Goal: Task Accomplishment & Management: Use online tool/utility

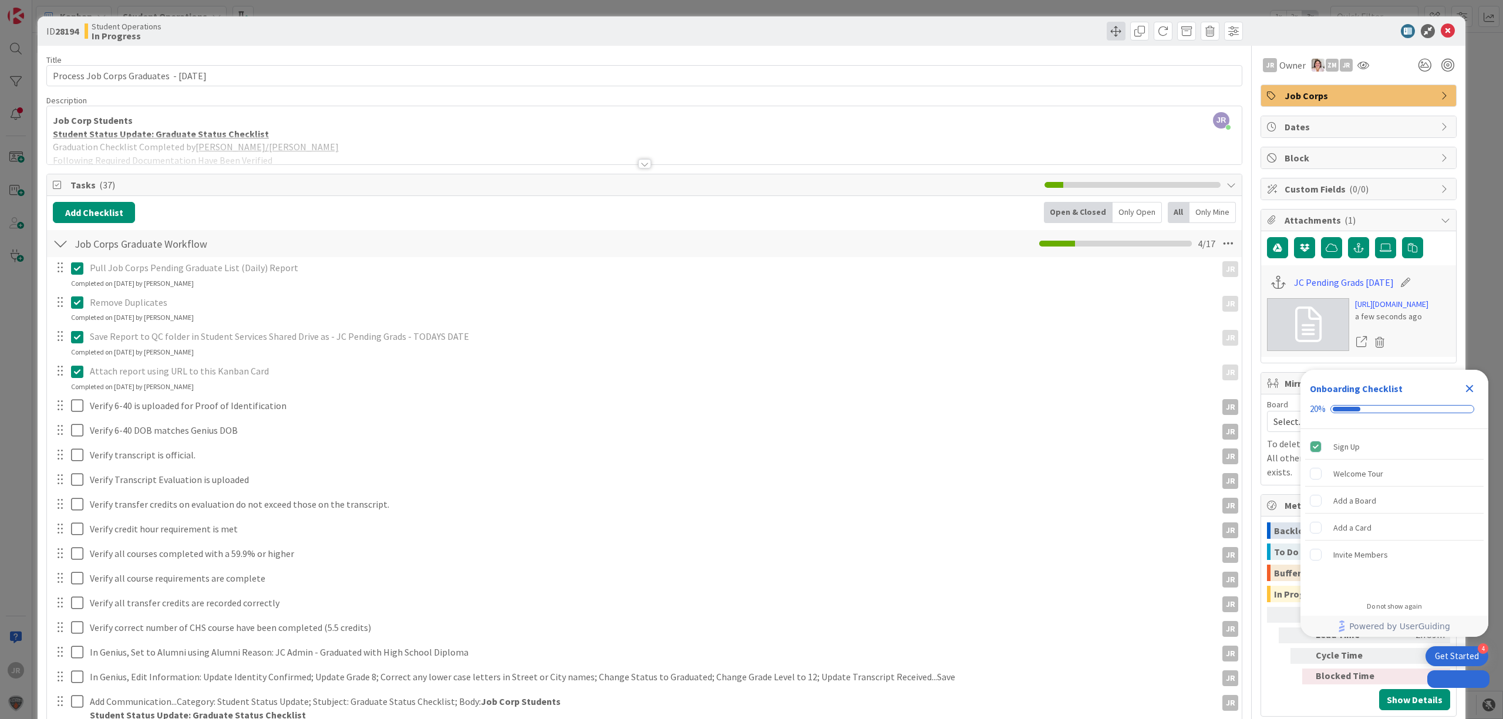
click at [1109, 29] on span at bounding box center [1116, 31] width 19 height 19
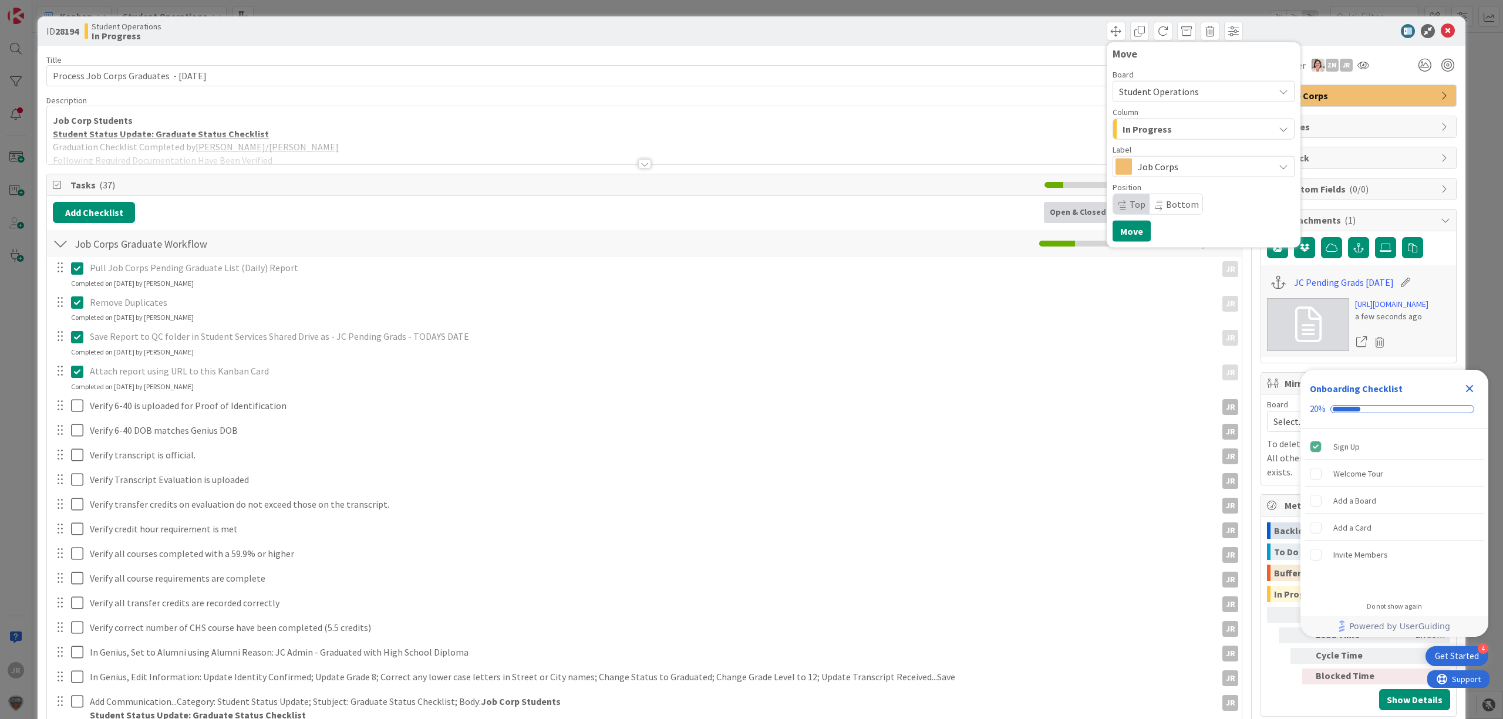
click at [1145, 130] on span "In Progress" at bounding box center [1147, 129] width 49 height 15
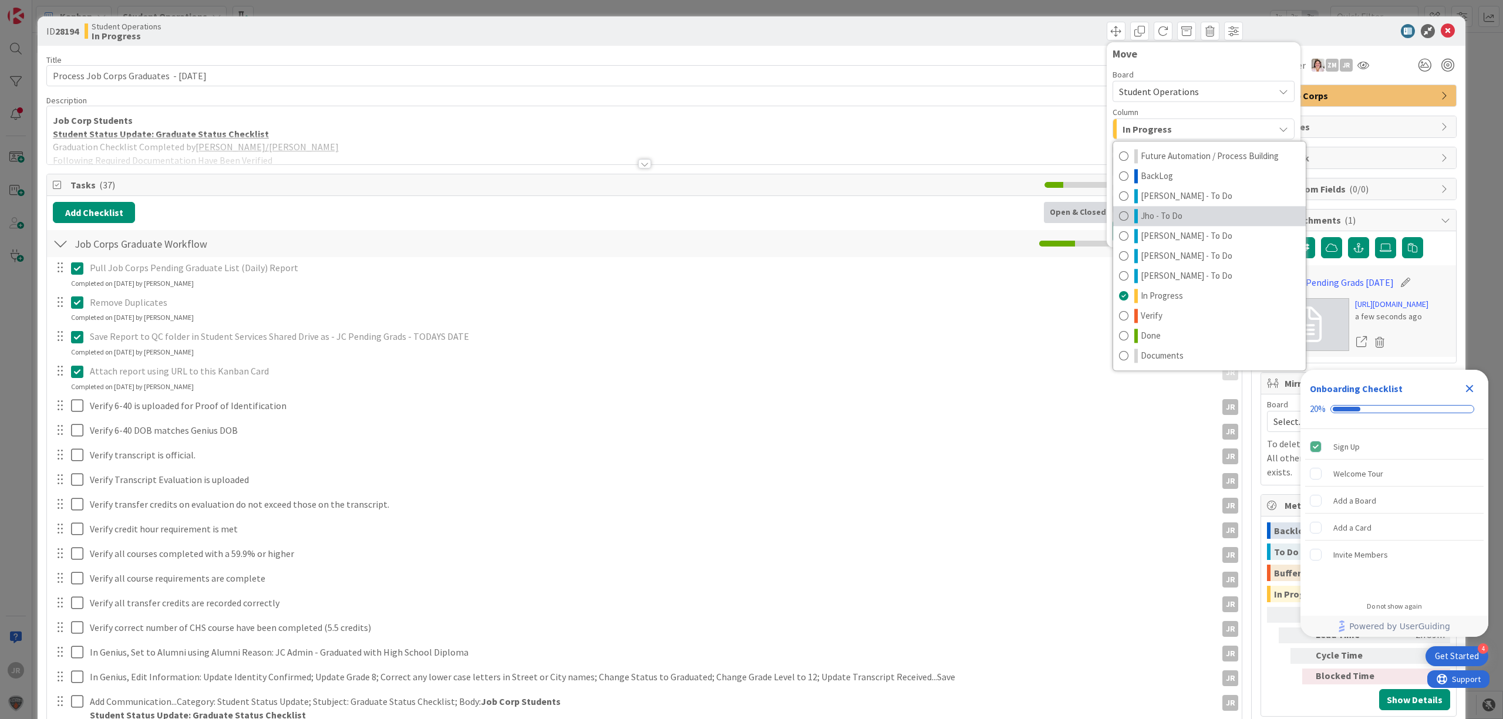
click at [1151, 215] on span "Jho - To Do" at bounding box center [1162, 216] width 42 height 14
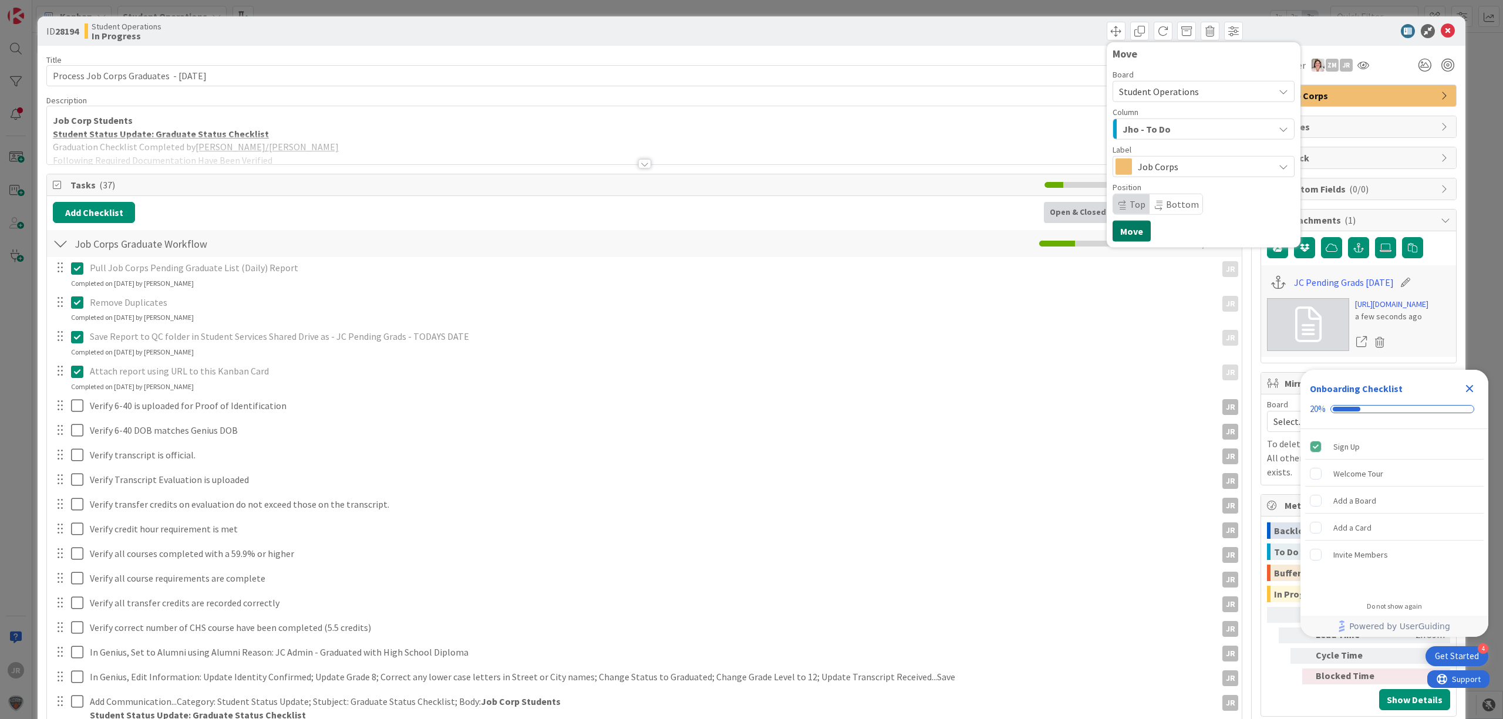
click at [1126, 227] on button "Move" at bounding box center [1132, 231] width 38 height 21
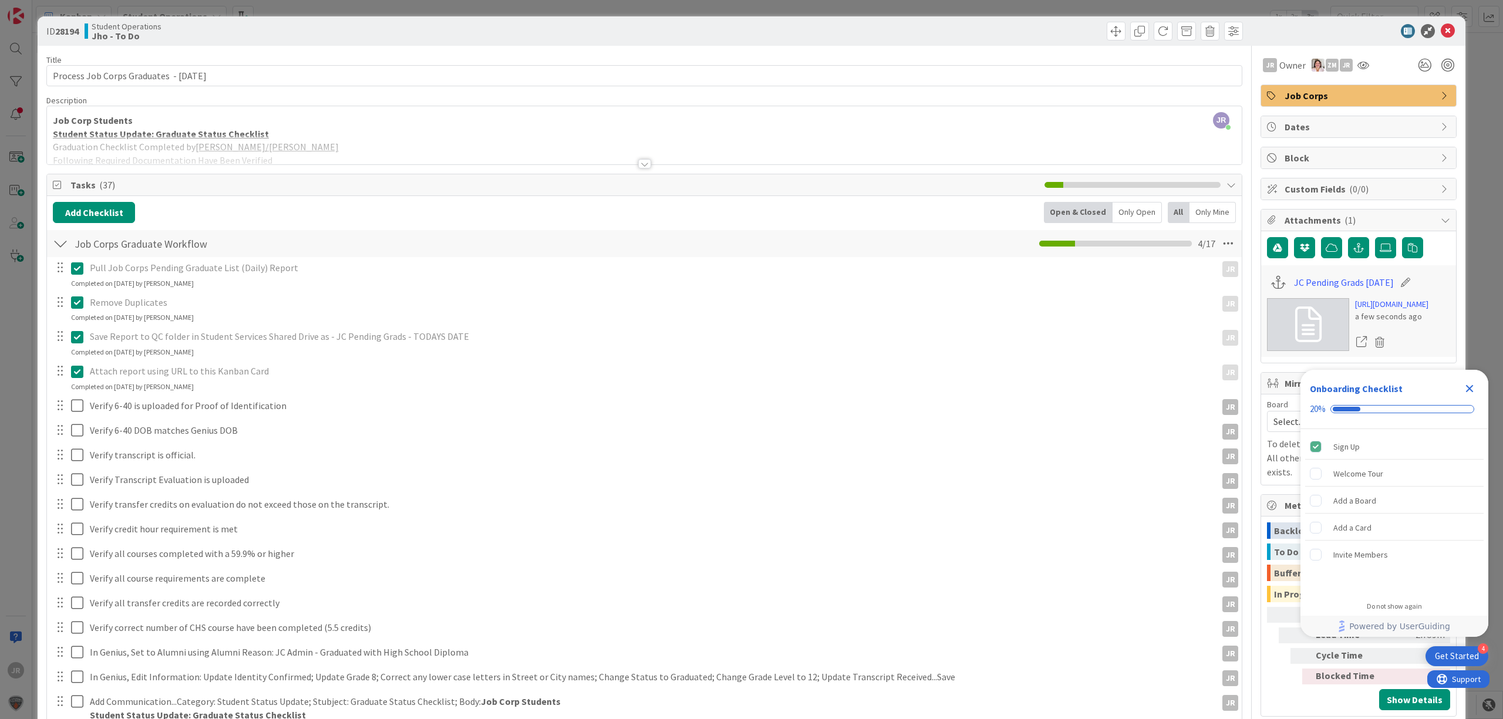
click at [914, 14] on div "ID 28194 Student Operations Jho - To Do Move Move Title 41 / 128 Process Job Co…" at bounding box center [751, 359] width 1503 height 719
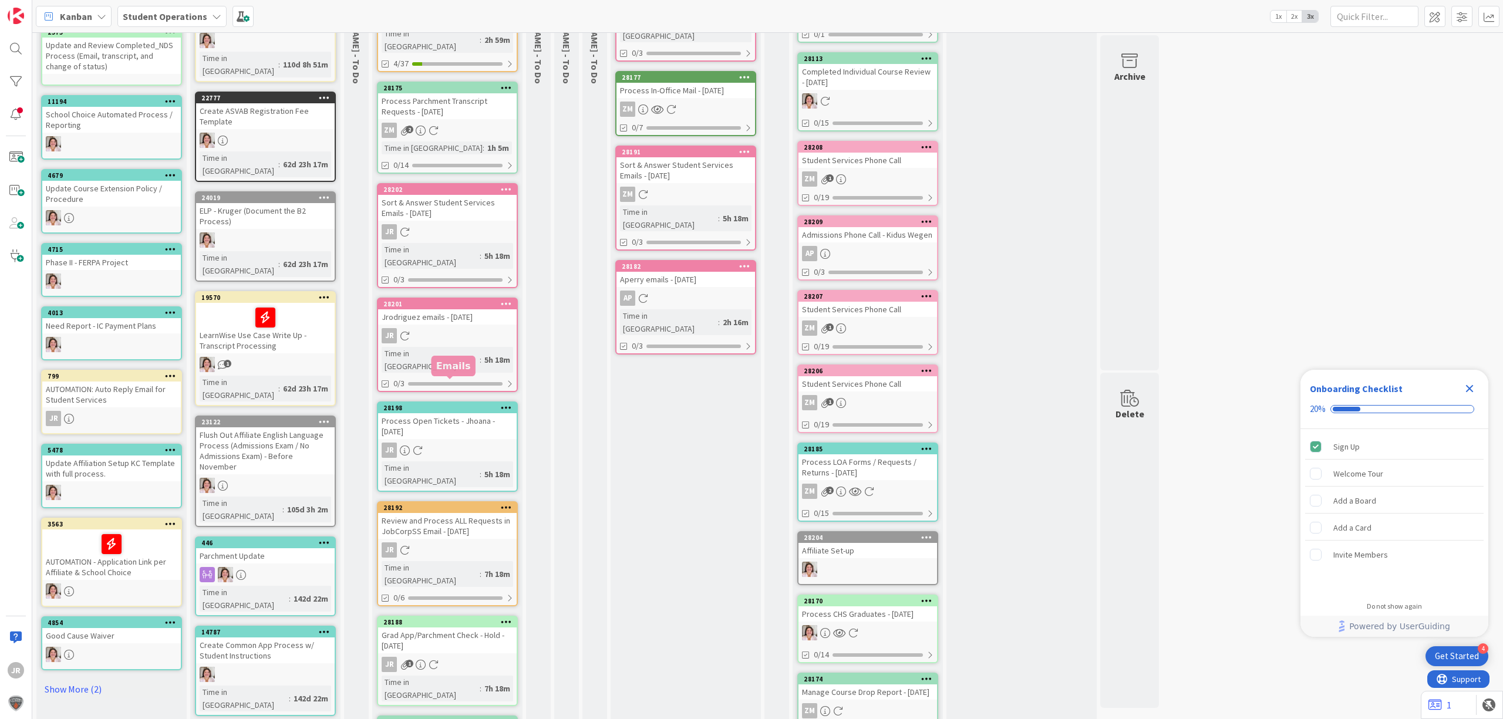
scroll to position [346, 0]
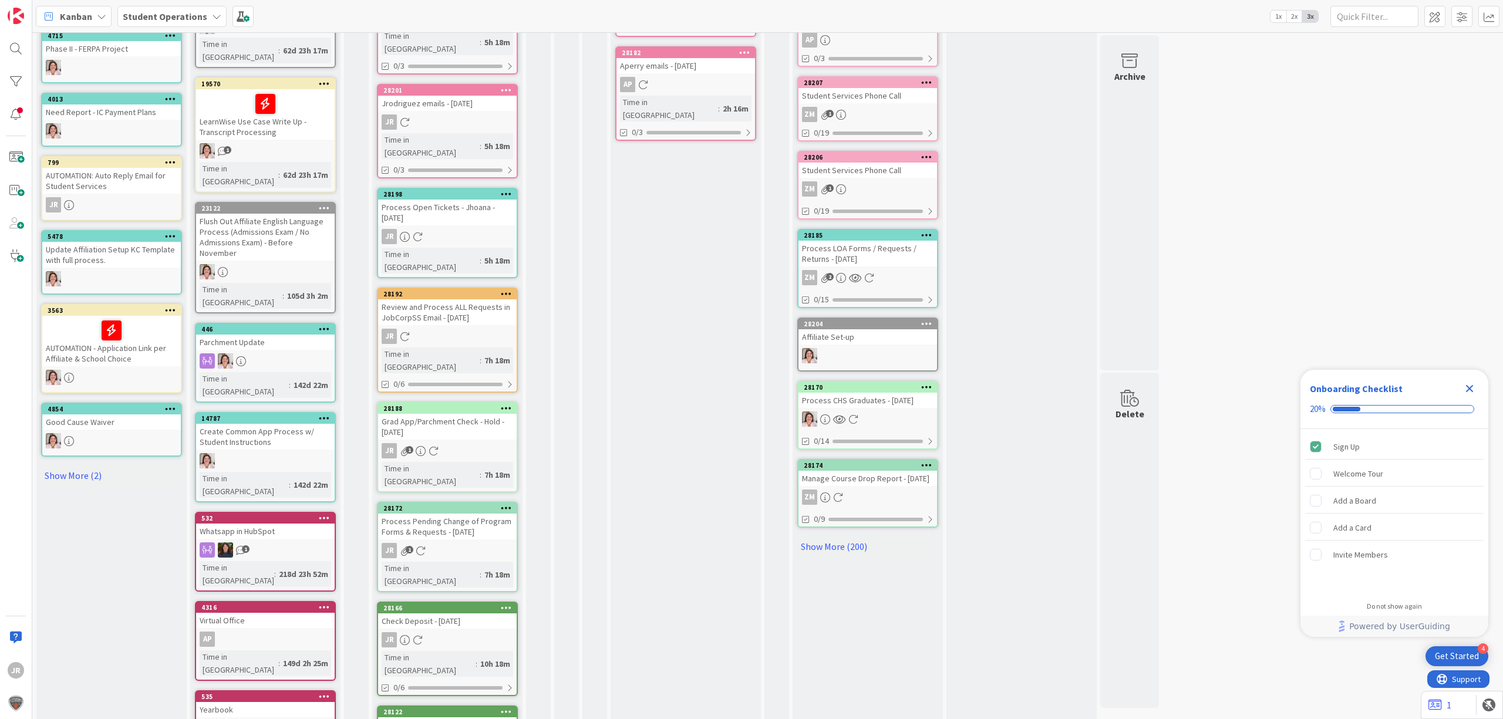
click at [508, 708] on icon at bounding box center [506, 712] width 11 height 8
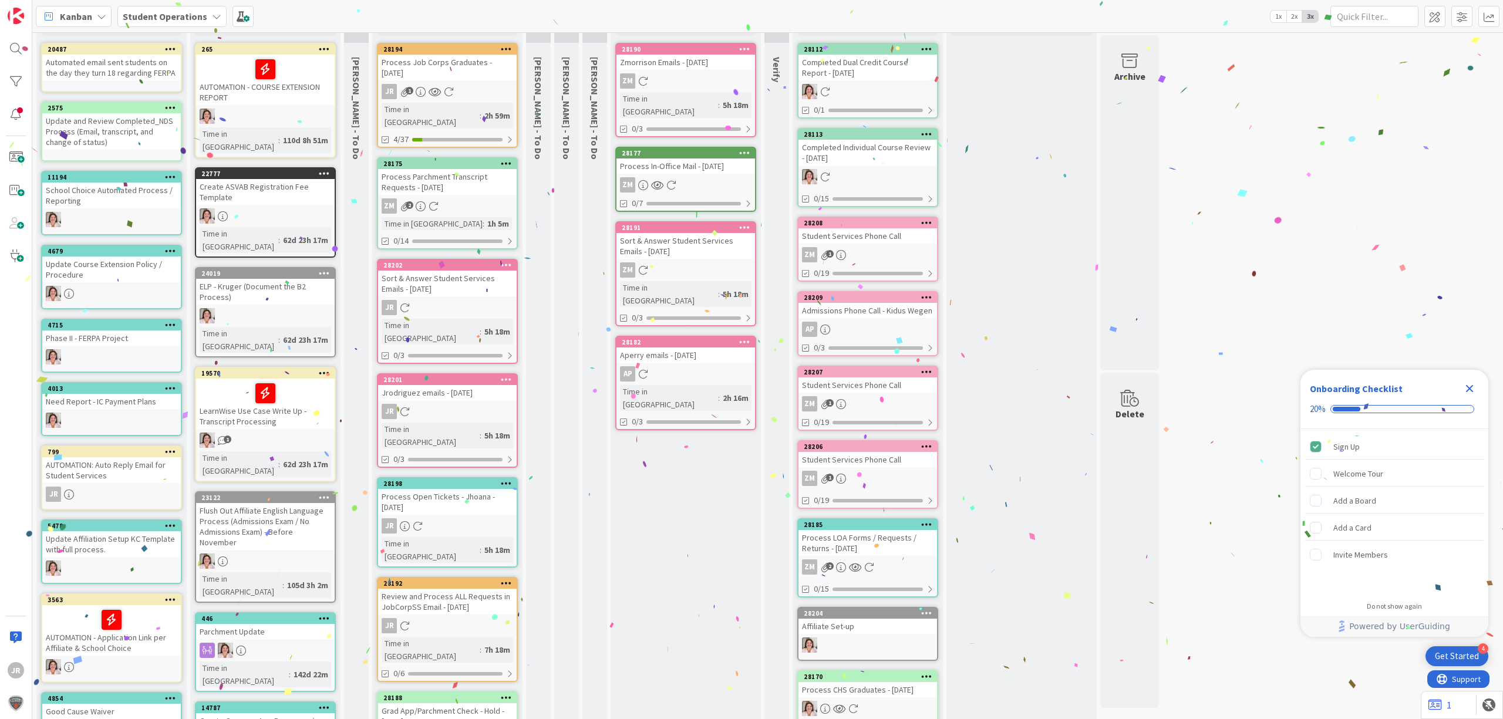
scroll to position [0, 0]
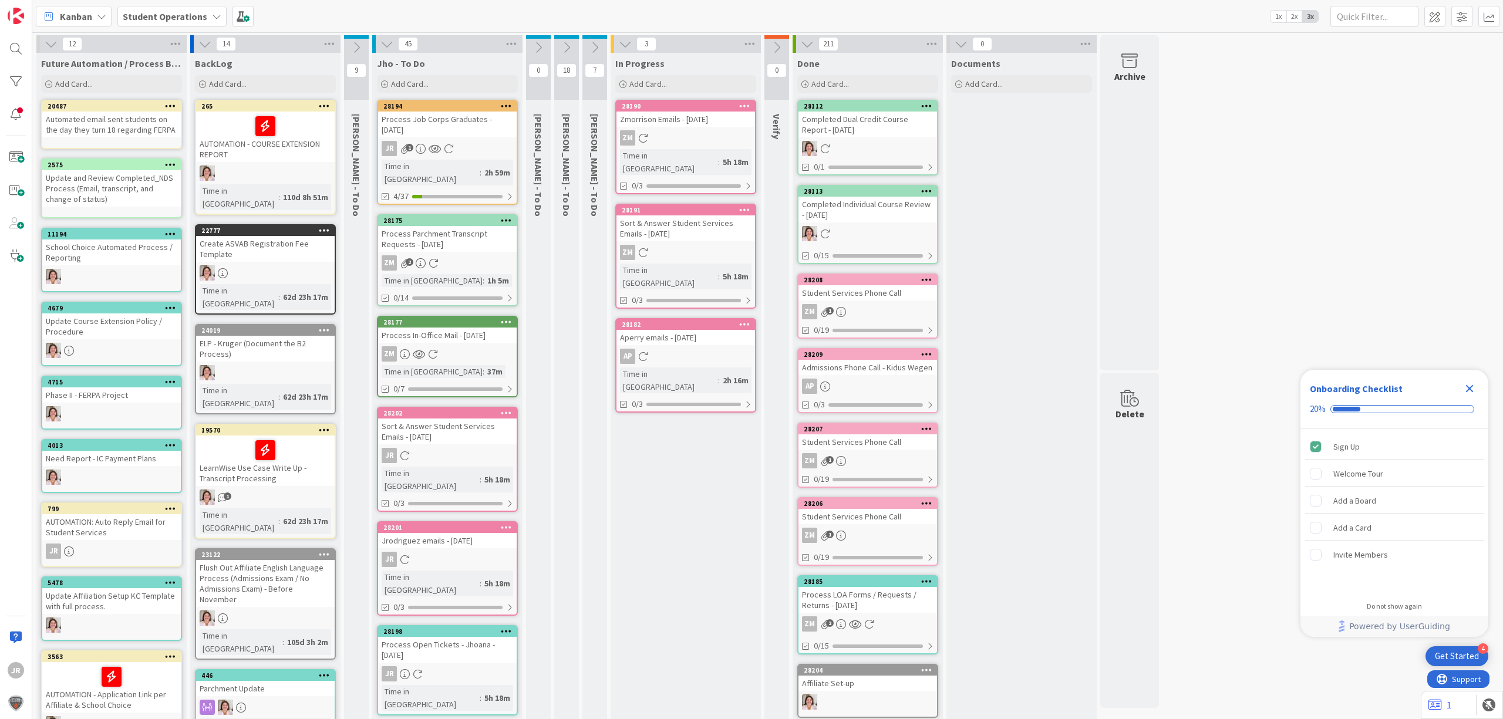
click at [454, 328] on div "Process In-Office Mail - [DATE]" at bounding box center [447, 335] width 139 height 15
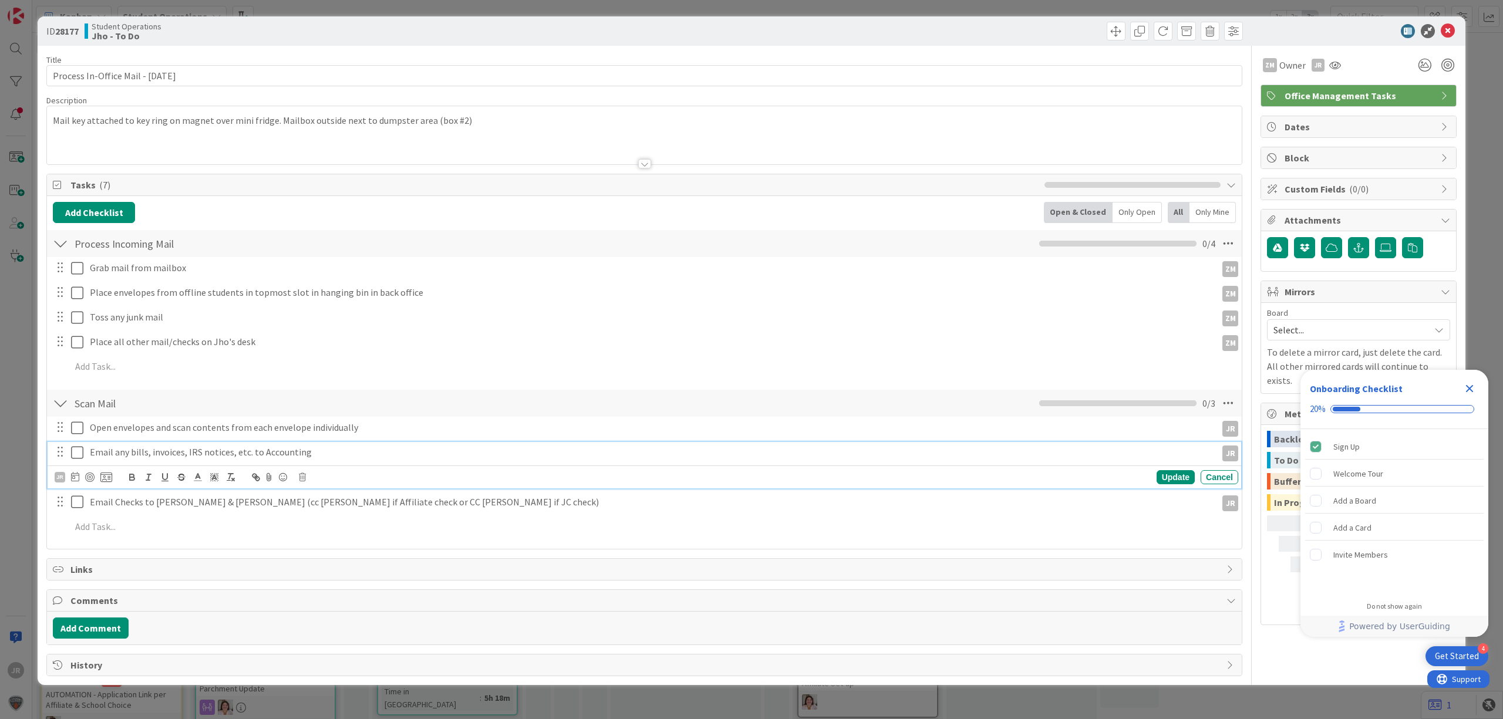
click at [76, 453] on icon at bounding box center [77, 453] width 12 height 14
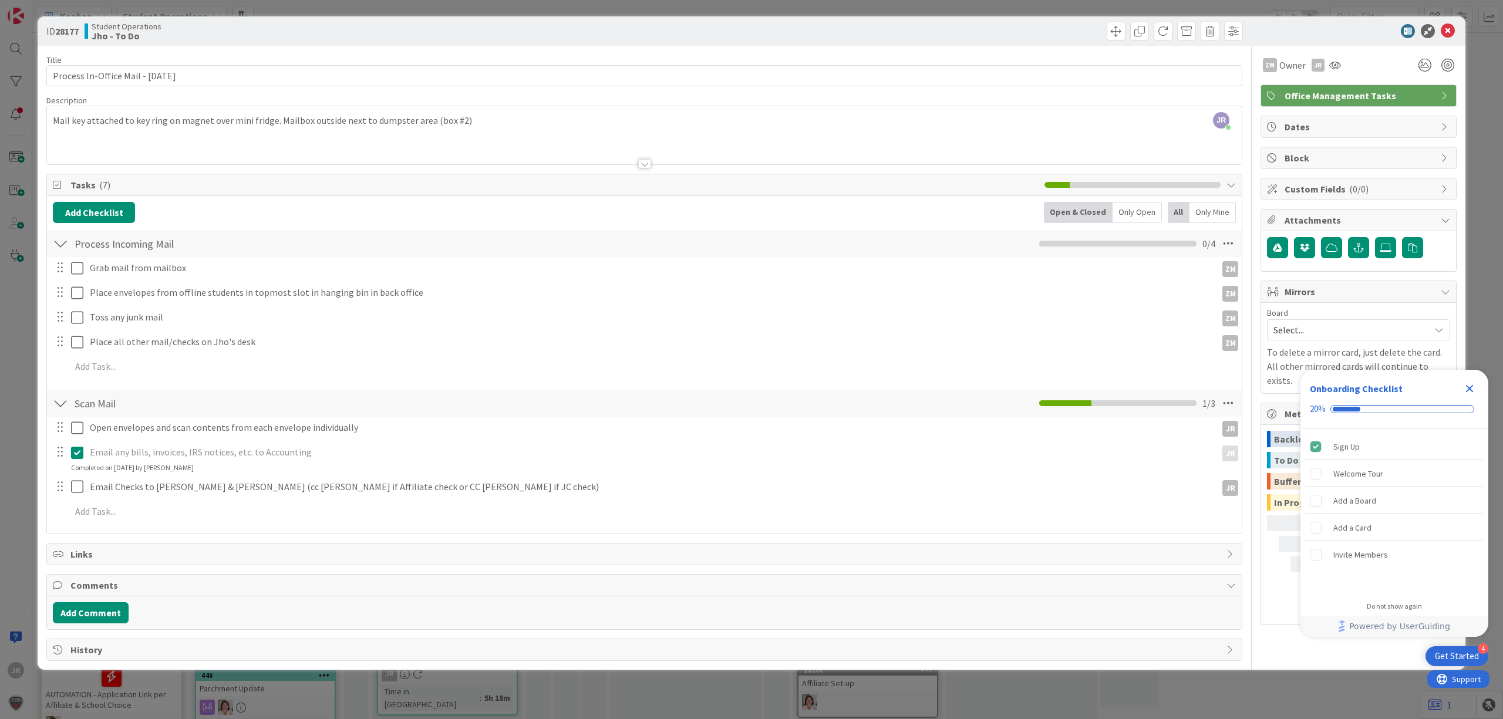
click at [82, 454] on icon at bounding box center [77, 453] width 12 height 14
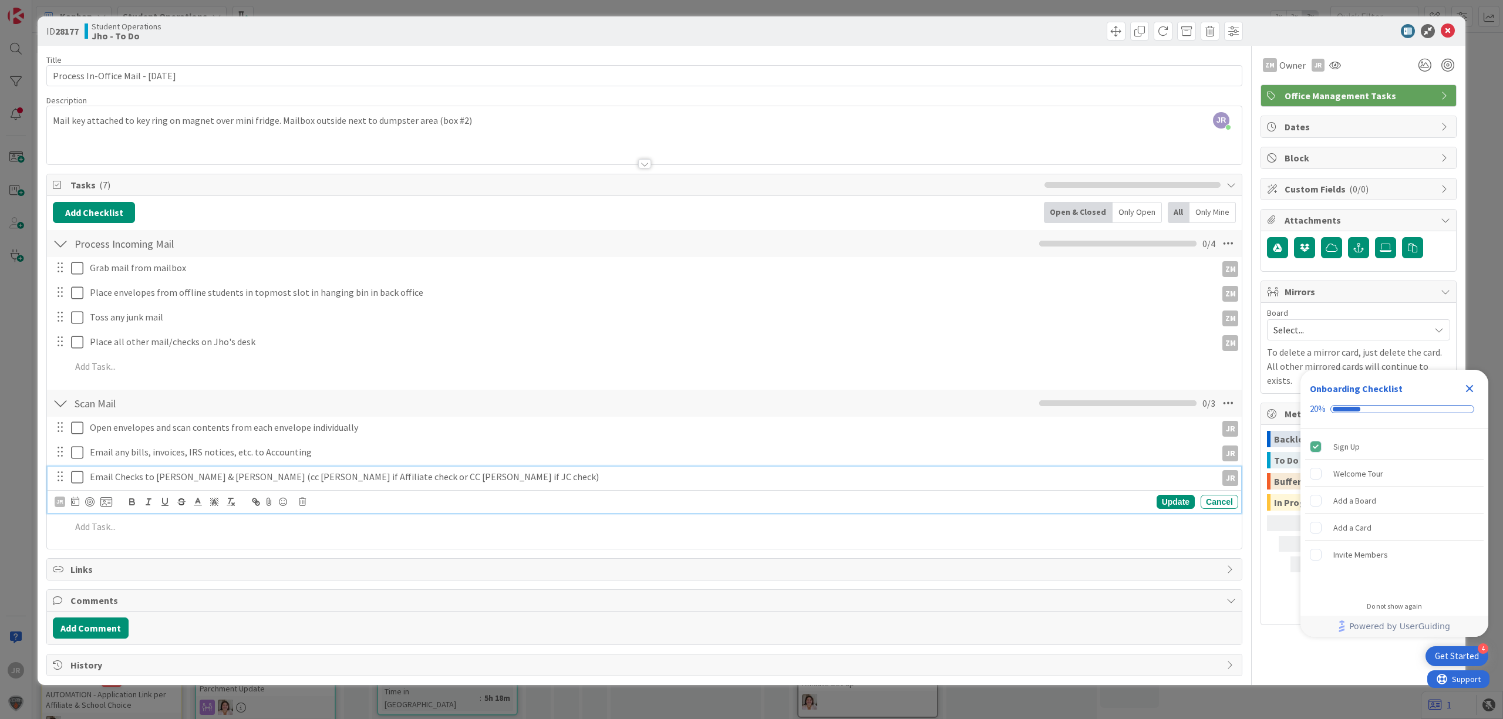
click at [83, 507] on div "Email Checks to [PERSON_NAME] & [PERSON_NAME] (cc [PERSON_NAME] if Affiliate ch…" at bounding box center [645, 490] width 1194 height 46
click at [82, 478] on icon at bounding box center [77, 477] width 12 height 14
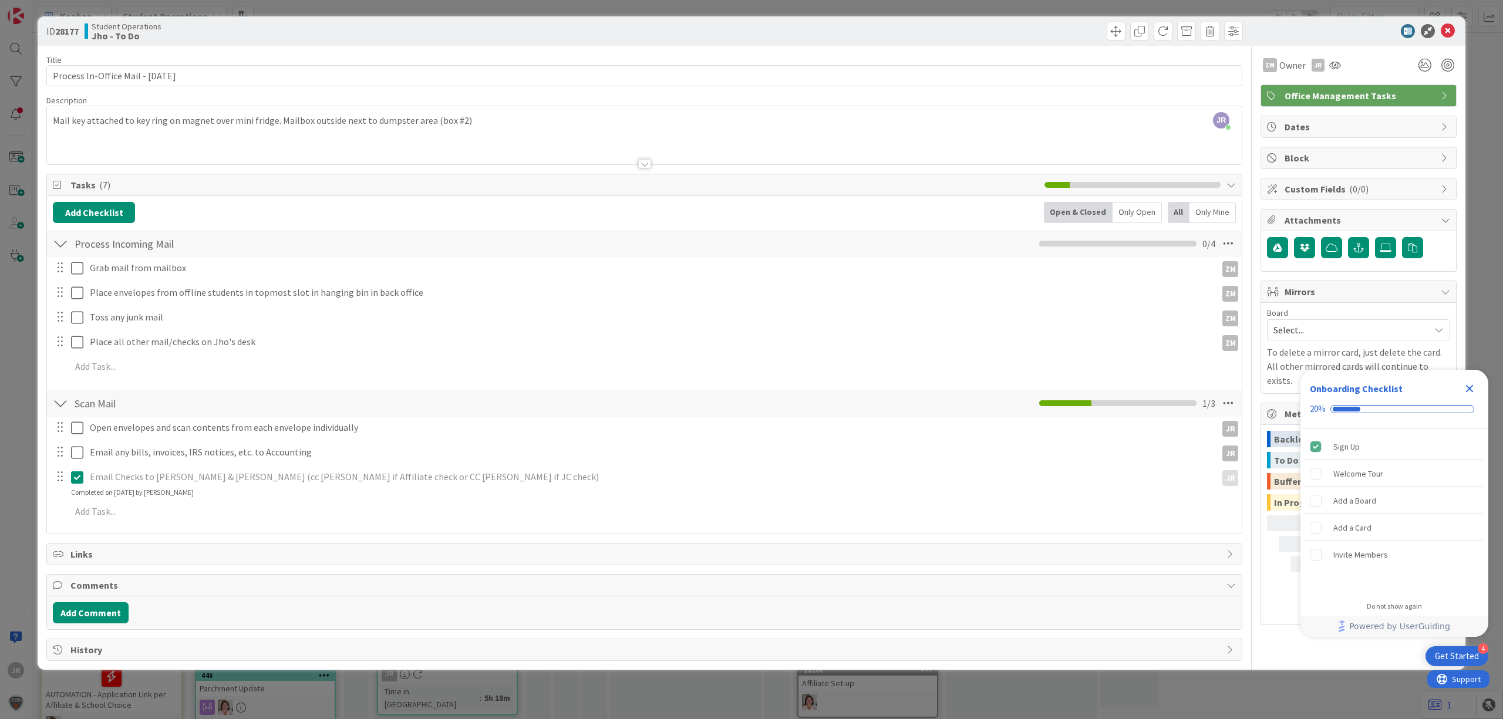
click at [999, 9] on div "ID 28177 Student Operations Jho - To Do Title 35 / 128 Process In-Office Mail -…" at bounding box center [751, 359] width 1503 height 719
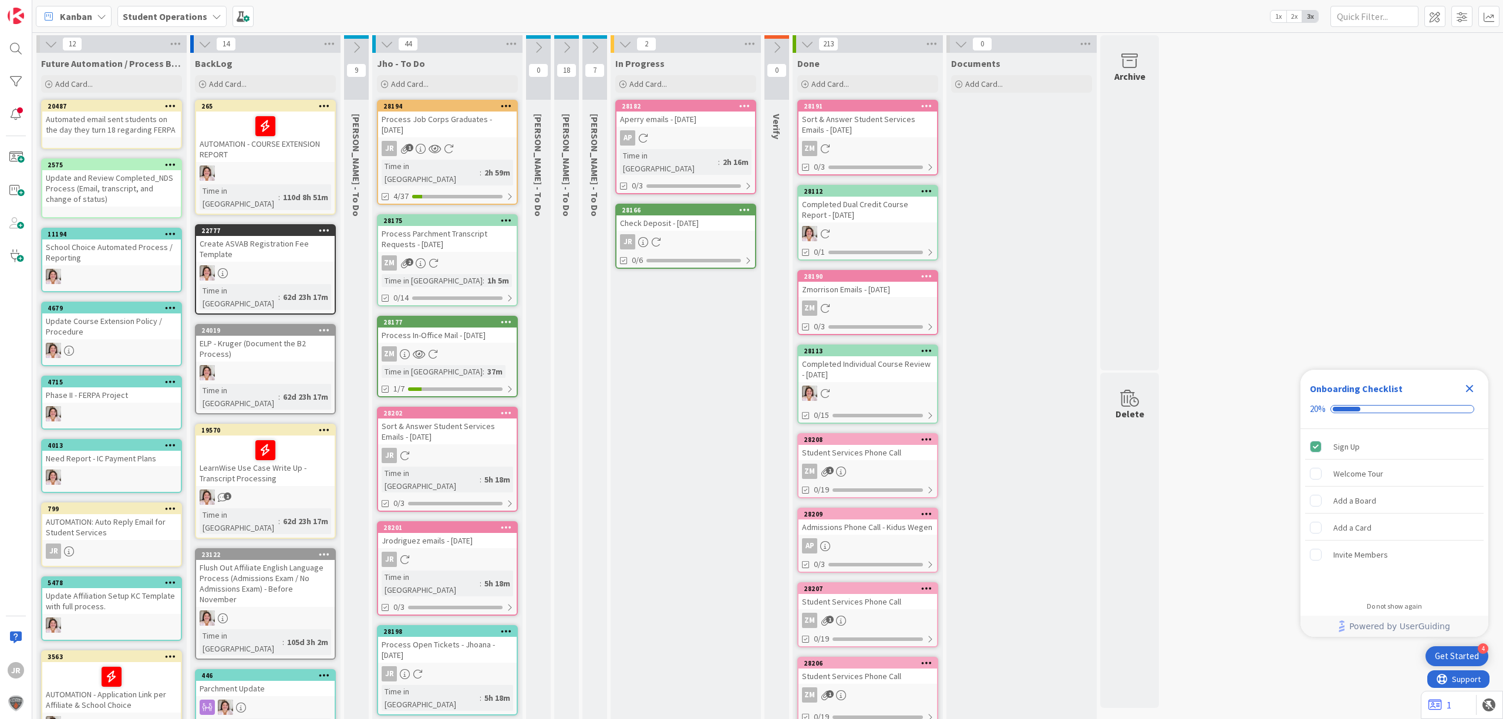
click at [686, 234] on div "JR" at bounding box center [686, 241] width 139 height 15
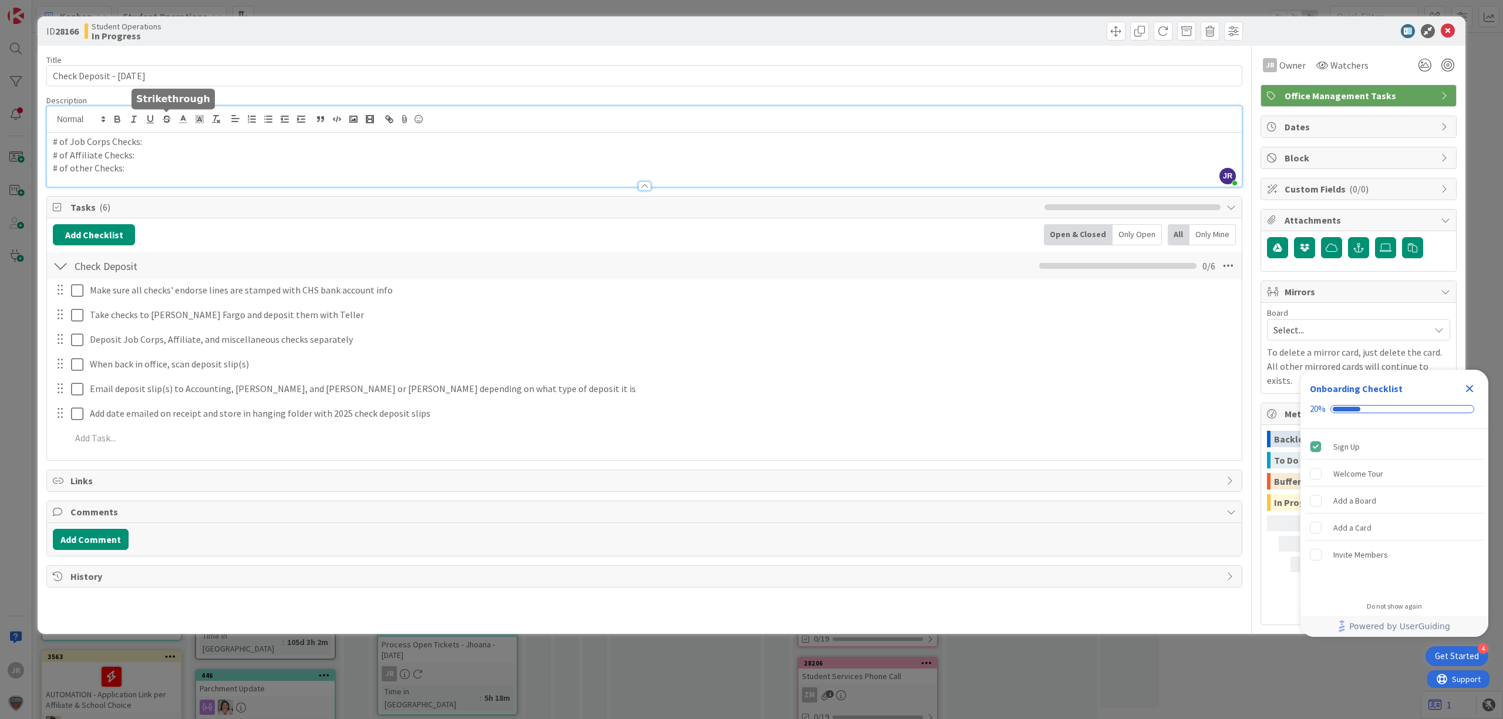
click at [174, 124] on div "JR [PERSON_NAME] just joined # of Job Corps Checks: # of Affiliate Checks: # of…" at bounding box center [644, 146] width 1195 height 80
click at [1229, 267] on icon at bounding box center [1228, 265] width 21 height 21
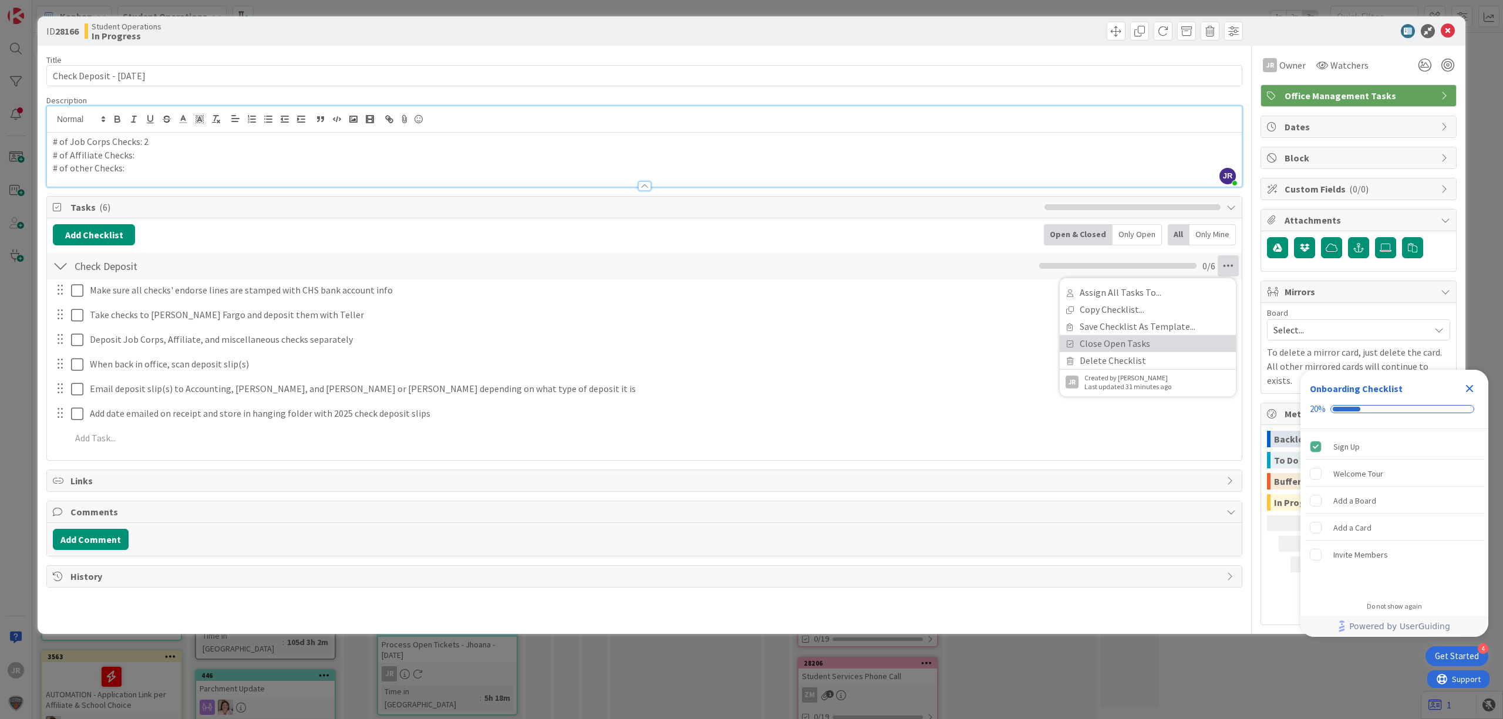
click at [1143, 341] on link "Close Open Tasks" at bounding box center [1148, 343] width 176 height 17
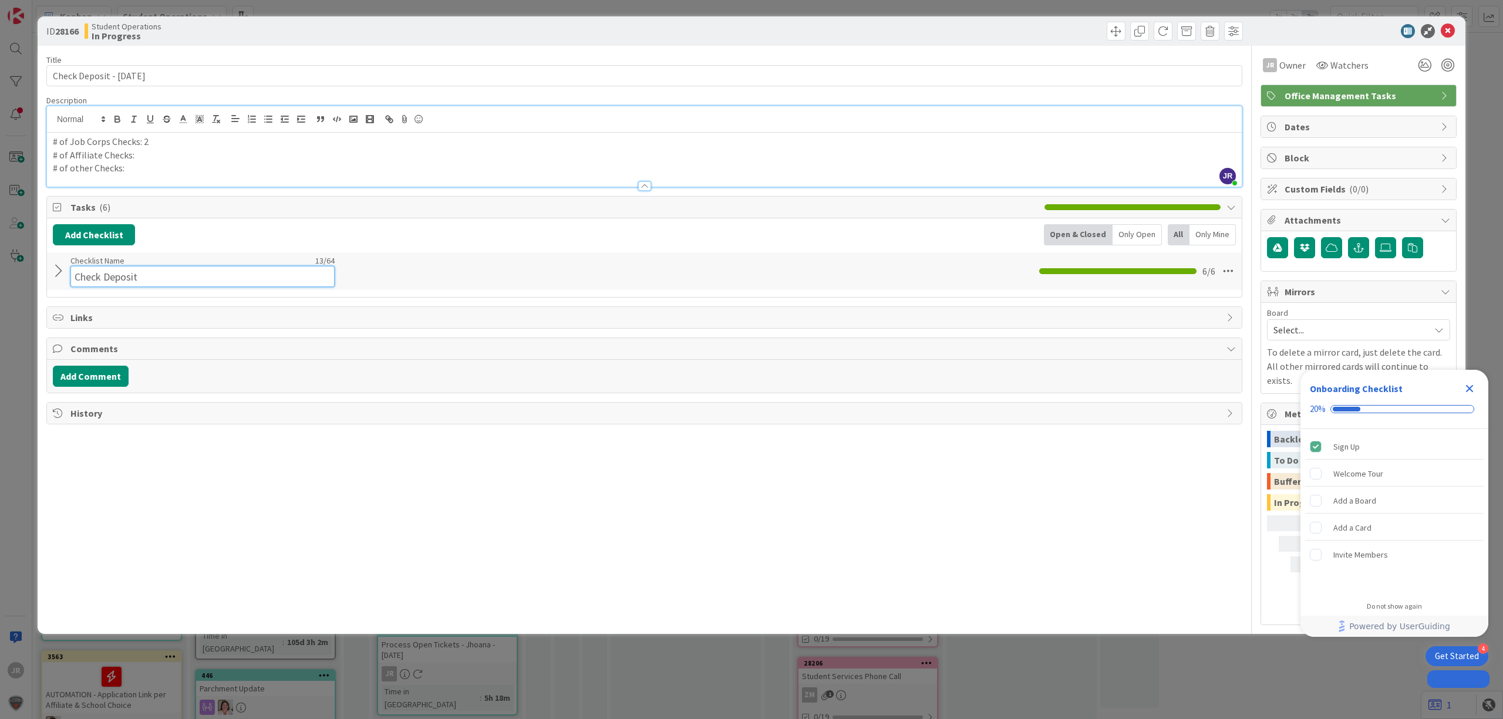
click at [129, 268] on input "Check Deposit" at bounding box center [202, 276] width 264 height 21
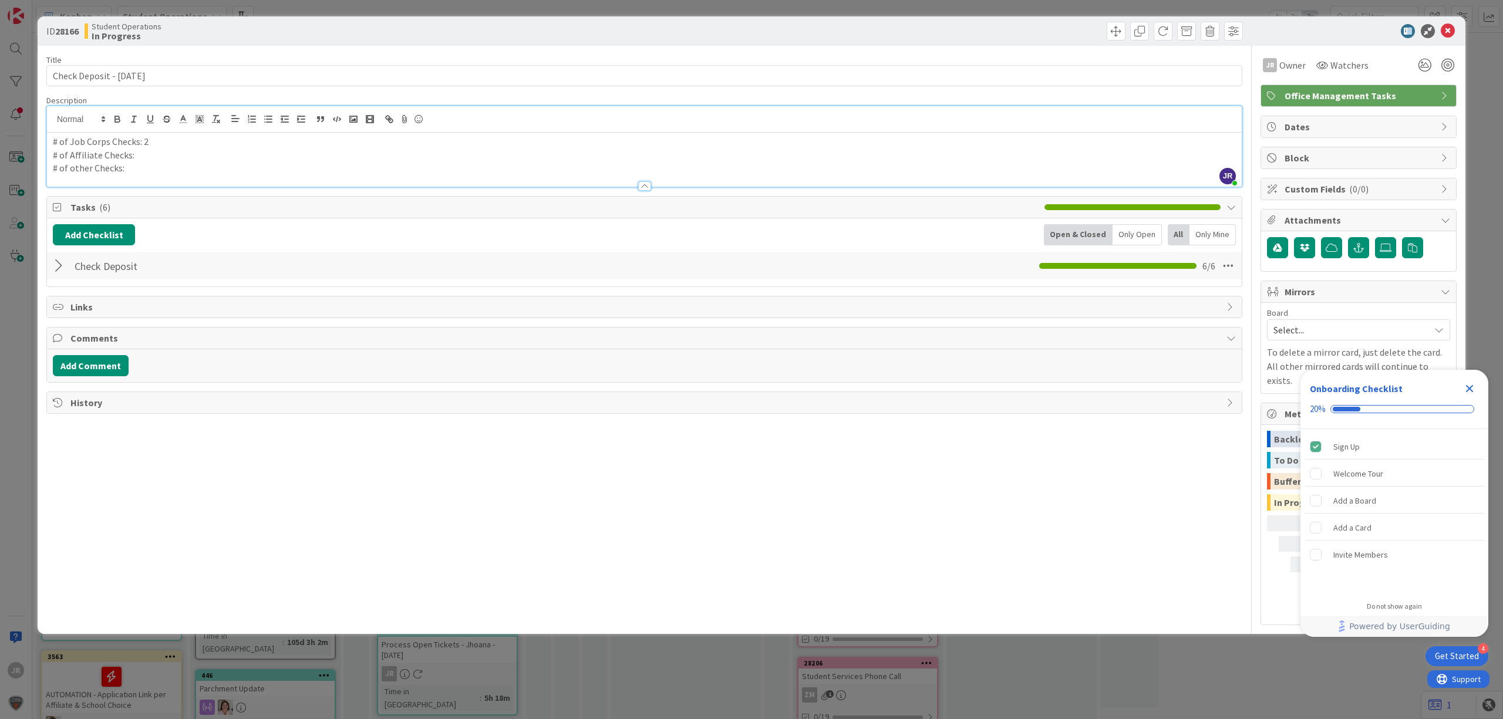
click at [56, 274] on div at bounding box center [60, 265] width 15 height 21
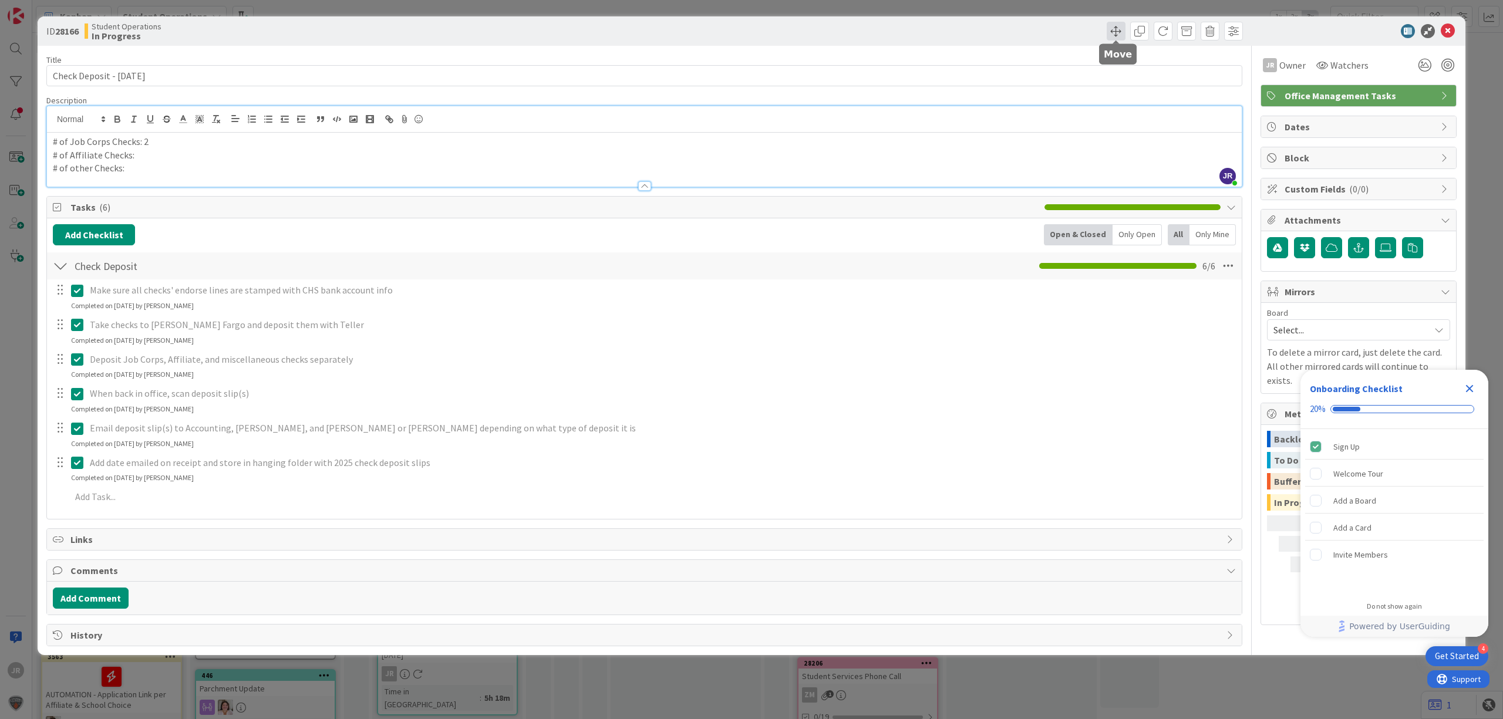
click at [1113, 31] on span at bounding box center [1116, 31] width 19 height 19
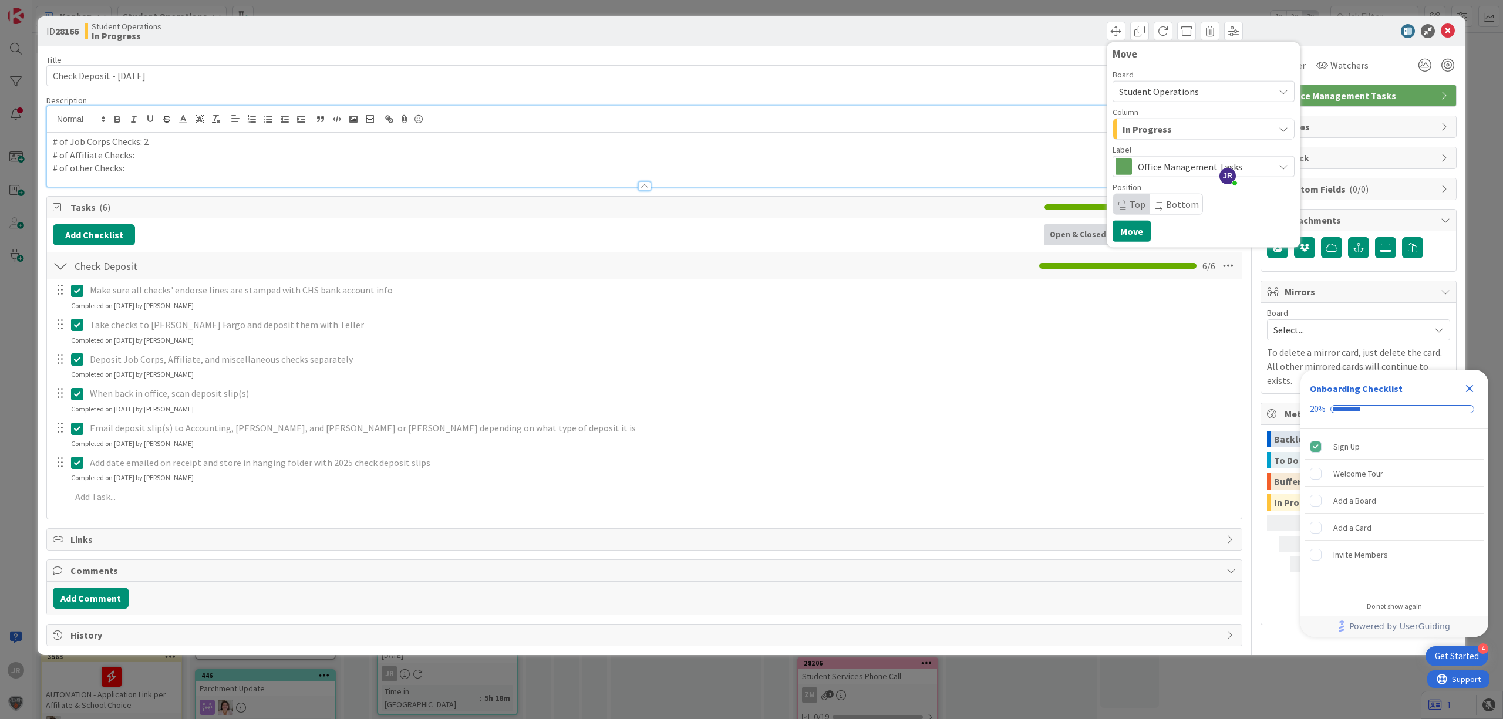
click at [1158, 132] on span "In Progress" at bounding box center [1147, 129] width 49 height 15
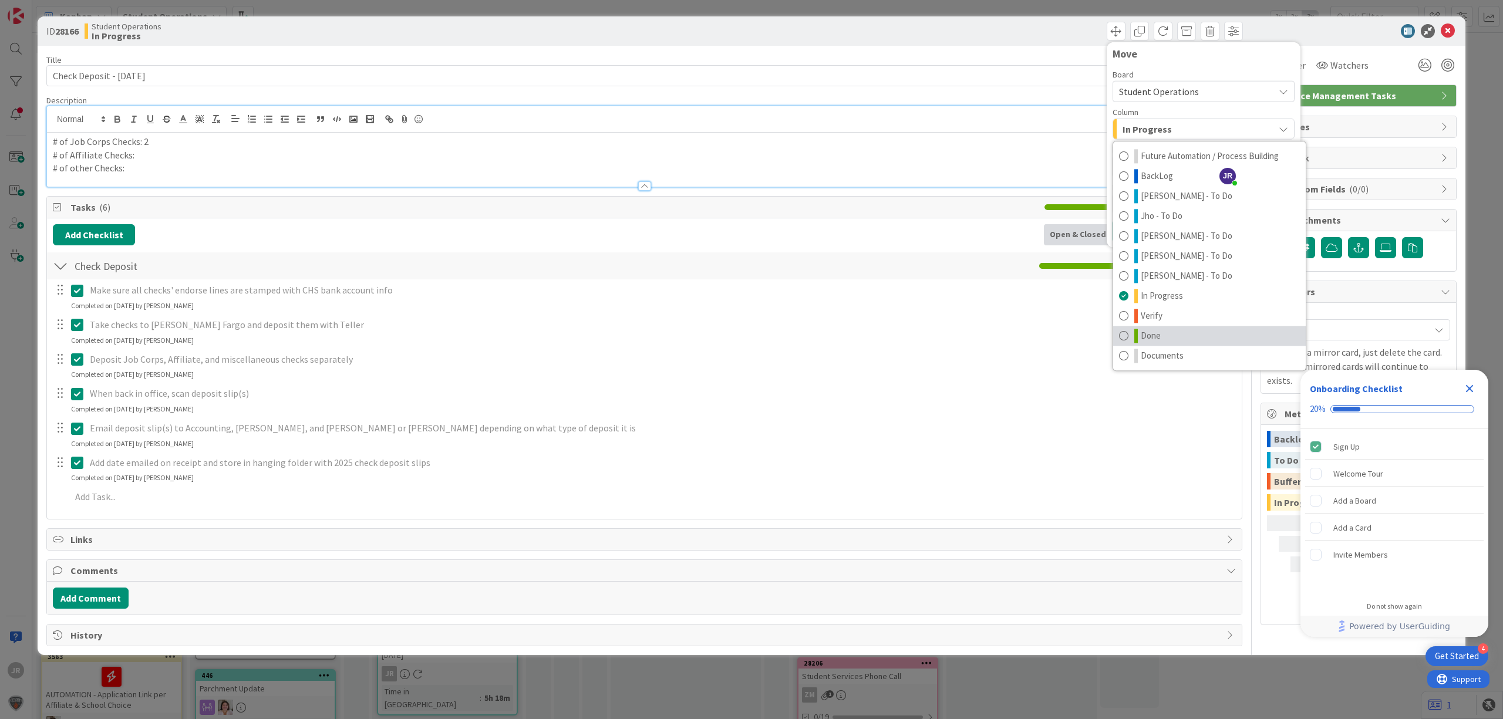
click at [1146, 329] on span "Done" at bounding box center [1151, 336] width 20 height 14
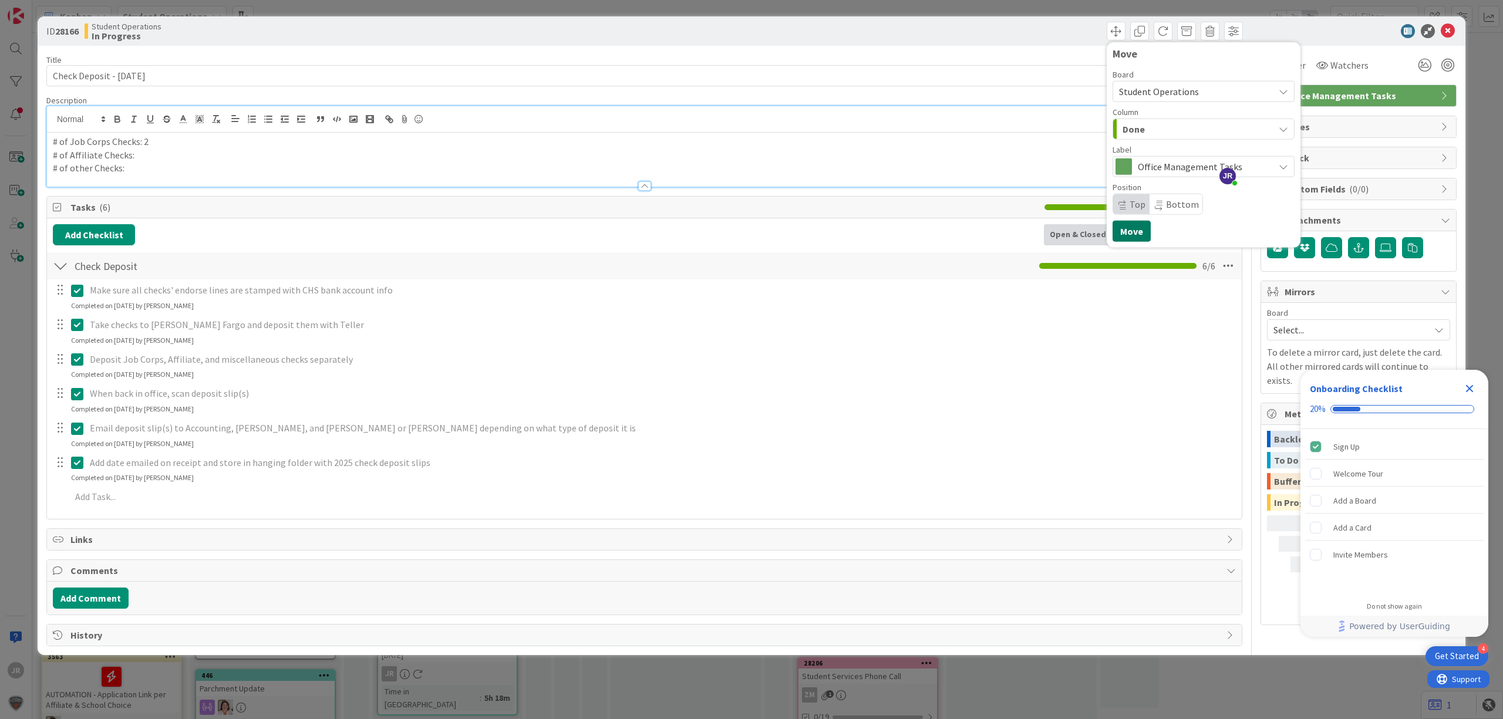
click at [1134, 230] on button "Move" at bounding box center [1132, 231] width 38 height 21
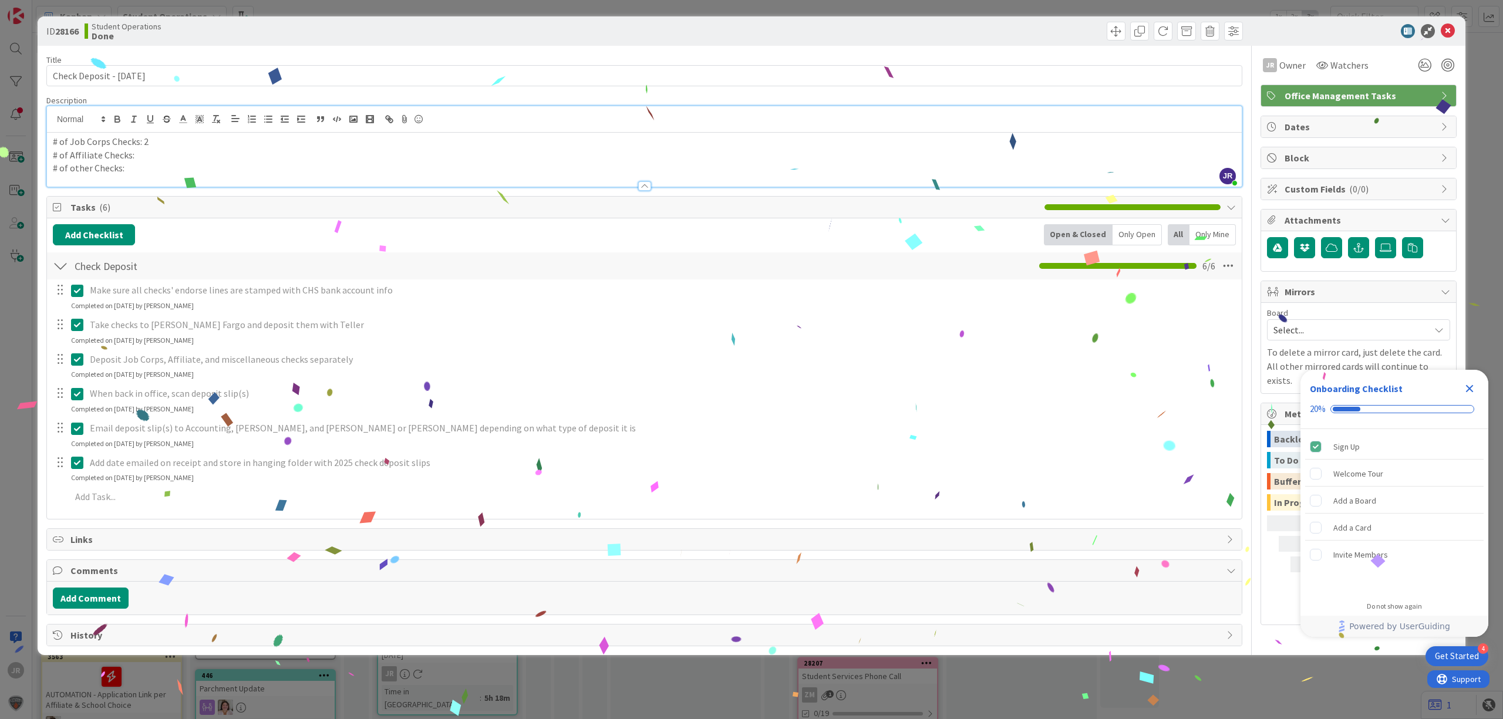
click at [430, 6] on div "ID 28166 Student Operations Done Move Move Title 26 / 128 Check Deposit - 09/12…" at bounding box center [751, 359] width 1503 height 719
